Goal: Find specific page/section: Find specific page/section

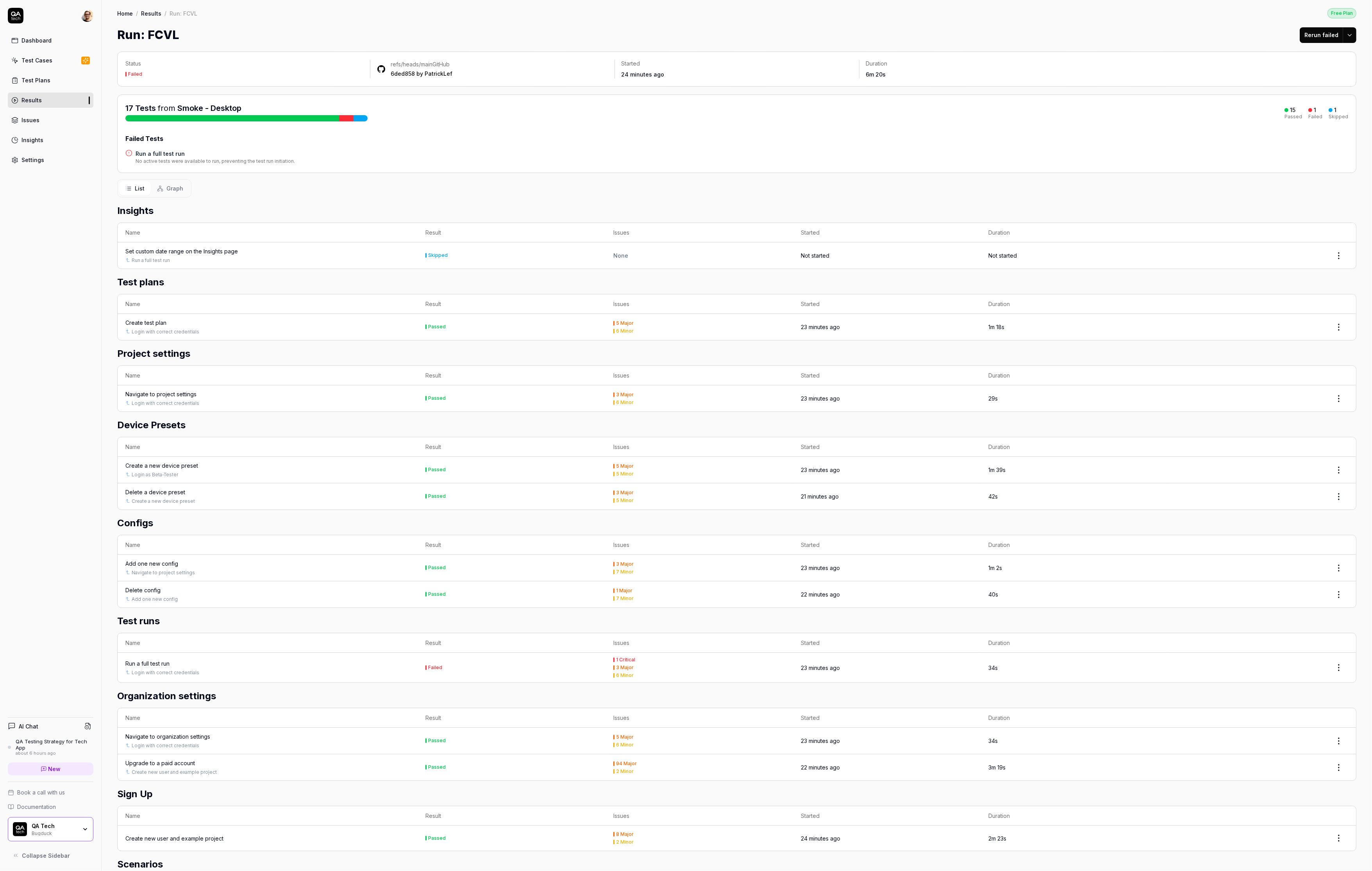
click at [166, 154] on h4 "Run a full test run" at bounding box center [215, 153] width 159 height 8
